Goal: Task Accomplishment & Management: Manage account settings

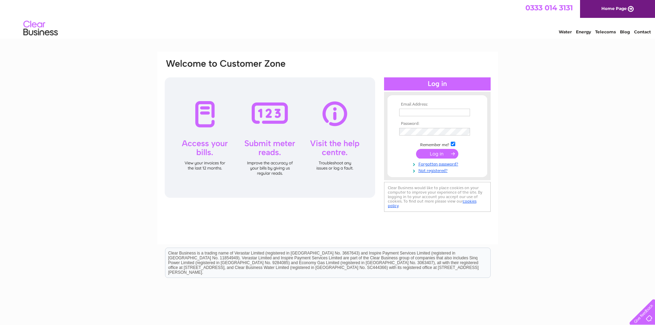
type input "angela.mills@emweaving.com"
click at [435, 151] on input "submit" at bounding box center [437, 154] width 42 height 10
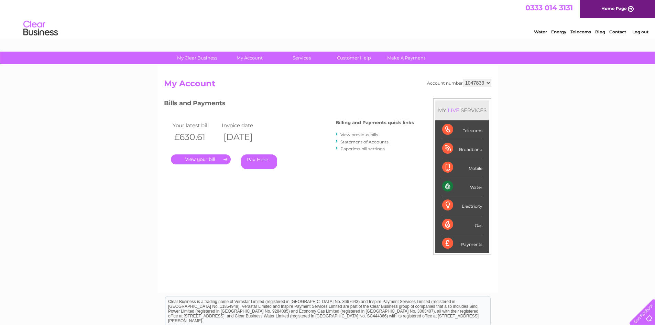
click at [214, 158] on link "." at bounding box center [201, 159] width 60 height 10
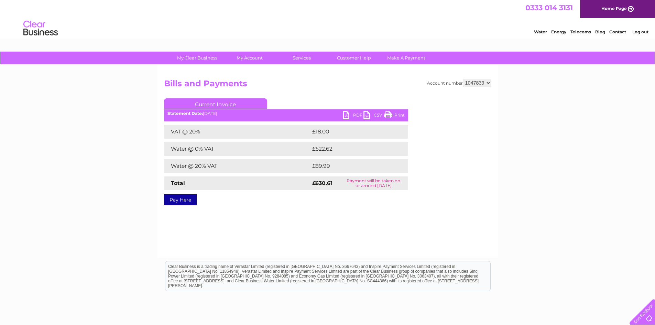
click at [343, 114] on link "PDF" at bounding box center [353, 116] width 21 height 10
